Goal: Check status: Check status

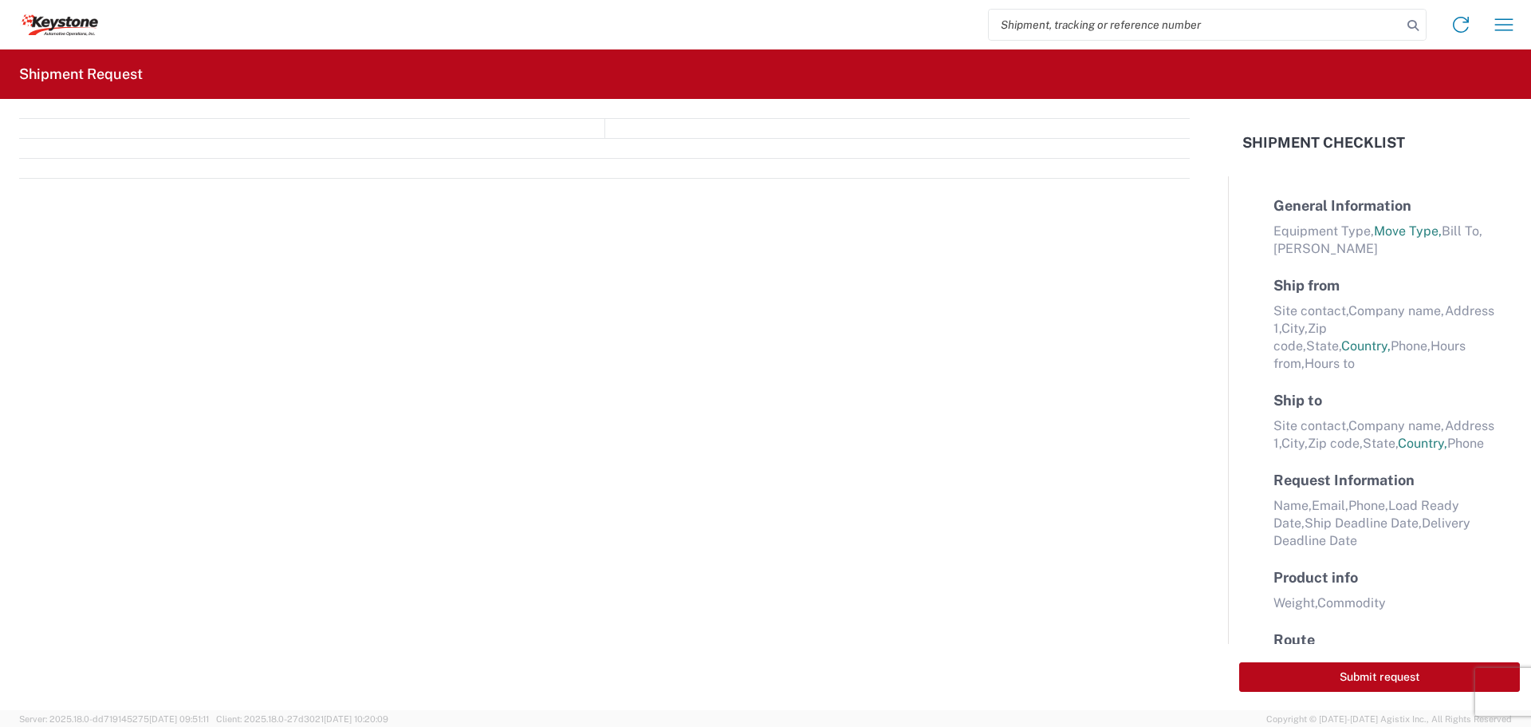
select select "FULL"
select select "LBS"
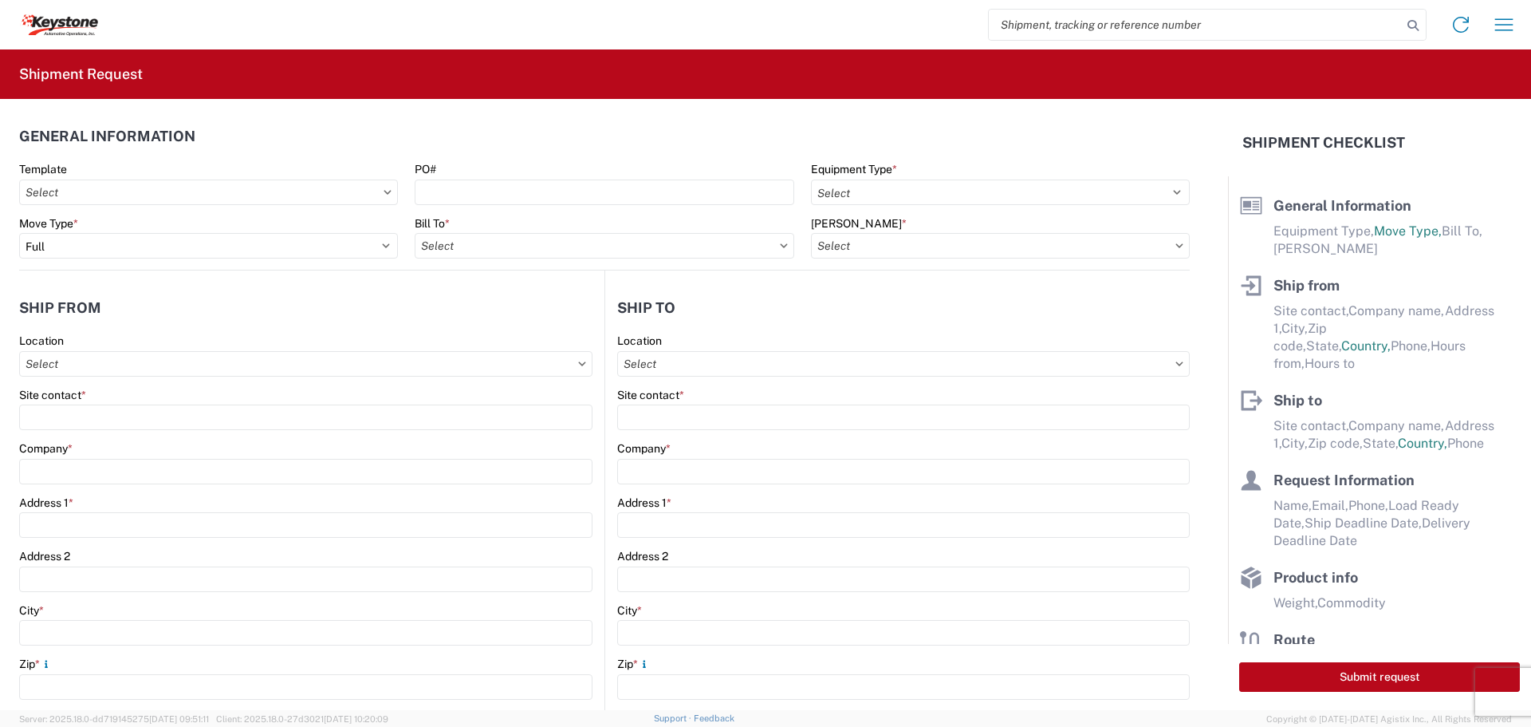
drag, startPoint x: 1042, startPoint y: 23, endPoint x: 1026, endPoint y: 22, distance: 16.0
click at [1026, 22] on input "search" at bounding box center [1195, 25] width 413 height 30
click at [1117, 12] on input "search" at bounding box center [1195, 25] width 413 height 30
click at [1115, 20] on input "search" at bounding box center [1195, 25] width 413 height 30
type input "56744645"
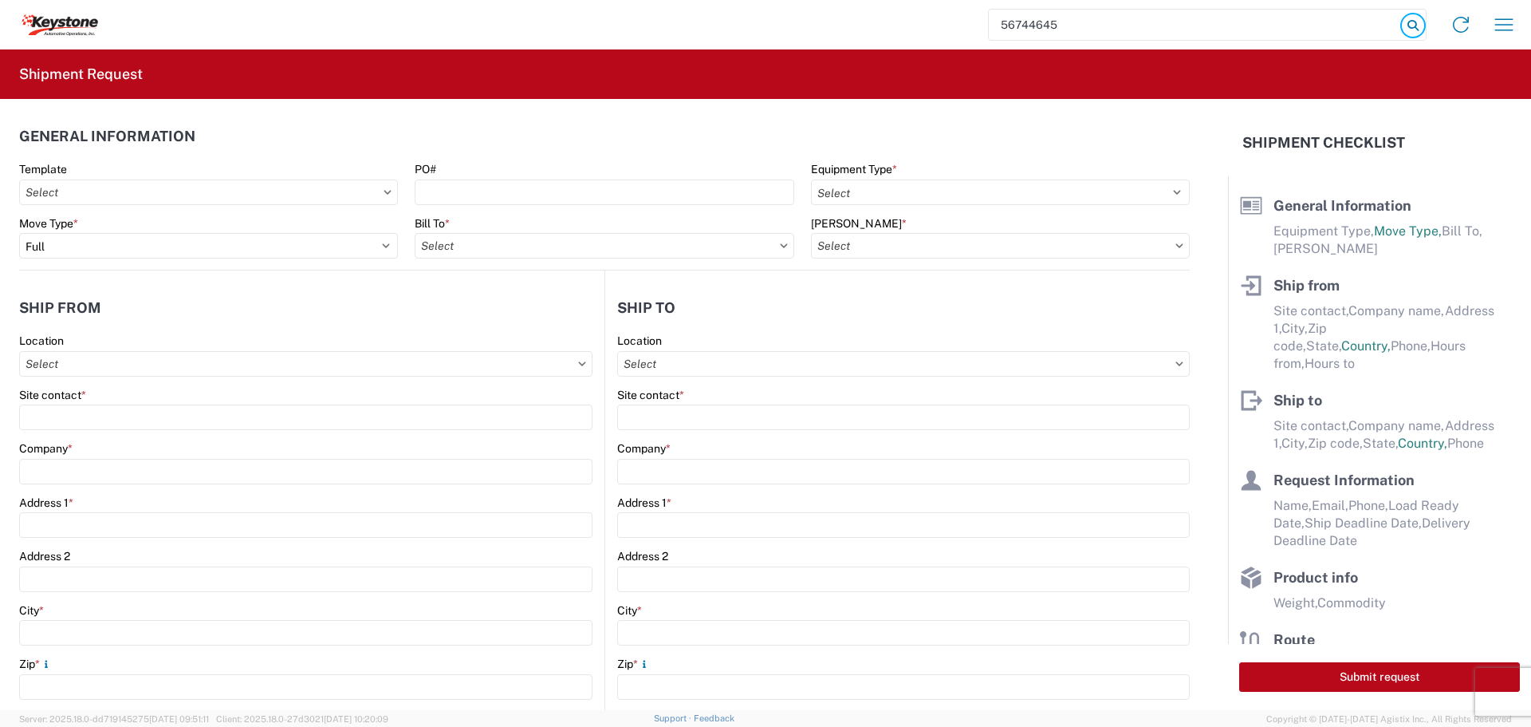
click at [1411, 22] on icon at bounding box center [1413, 25] width 22 height 22
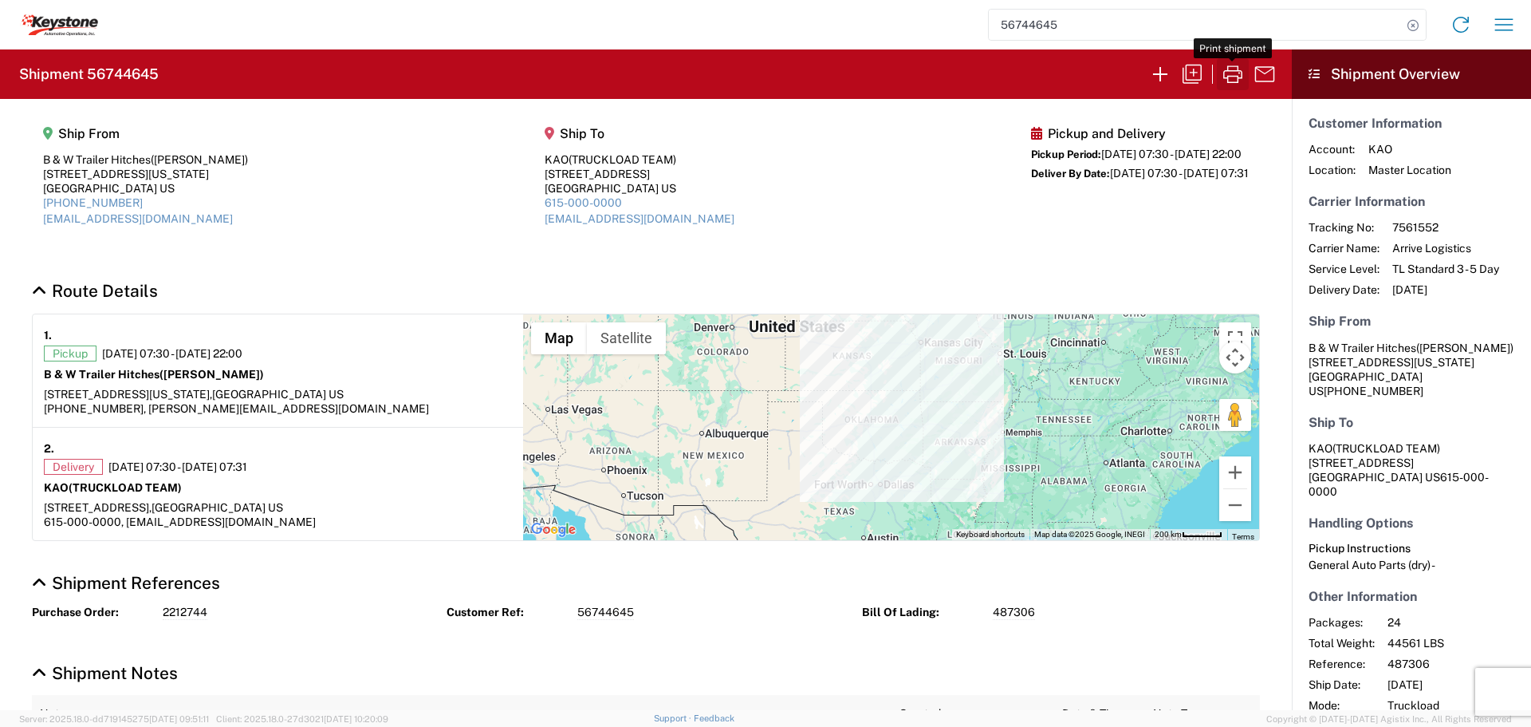
click at [1227, 65] on icon "button" at bounding box center [1233, 74] width 26 height 26
